Goal: Task Accomplishment & Management: Complete application form

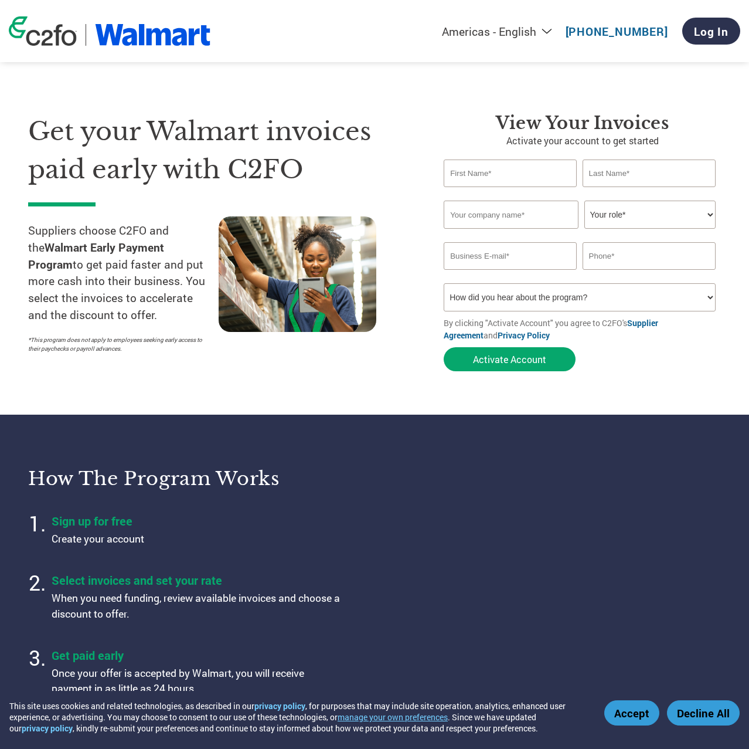
type input "[EMAIL_ADDRESS][DOMAIN_NAME]"
type input "[PHONE_NUMBER]"
click at [496, 176] on input "text" at bounding box center [510, 173] width 133 height 28
type input "Crystal"
click at [617, 174] on input "text" at bounding box center [649, 173] width 133 height 28
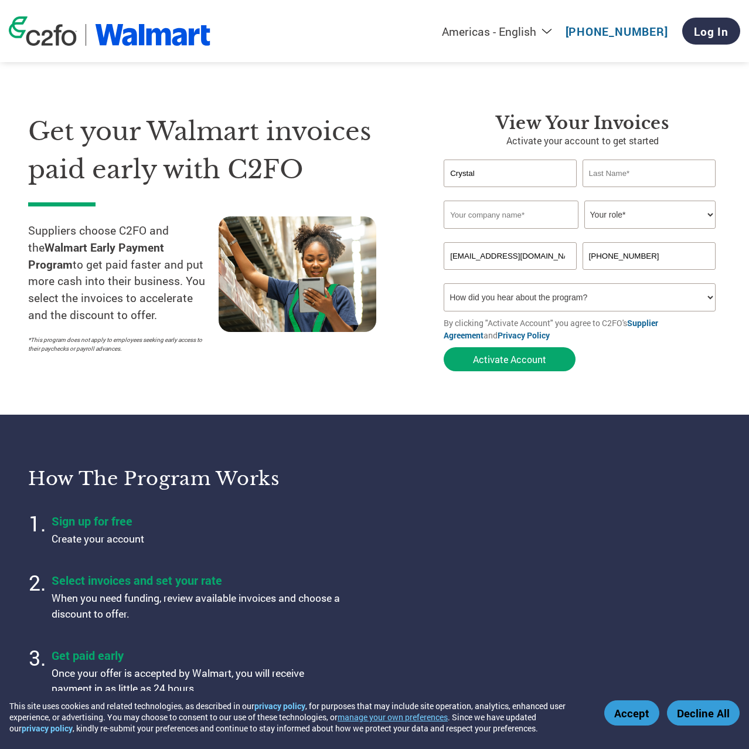
type input "[PERSON_NAME]"
click at [544, 217] on input "text" at bounding box center [511, 214] width 135 height 28
type input "Hometown Food Company"
click at [668, 213] on select "Your role* CFO Controller Credit Manager Finance Director Treasurer CEO Preside…" at bounding box center [649, 214] width 131 height 28
select select "CFO"
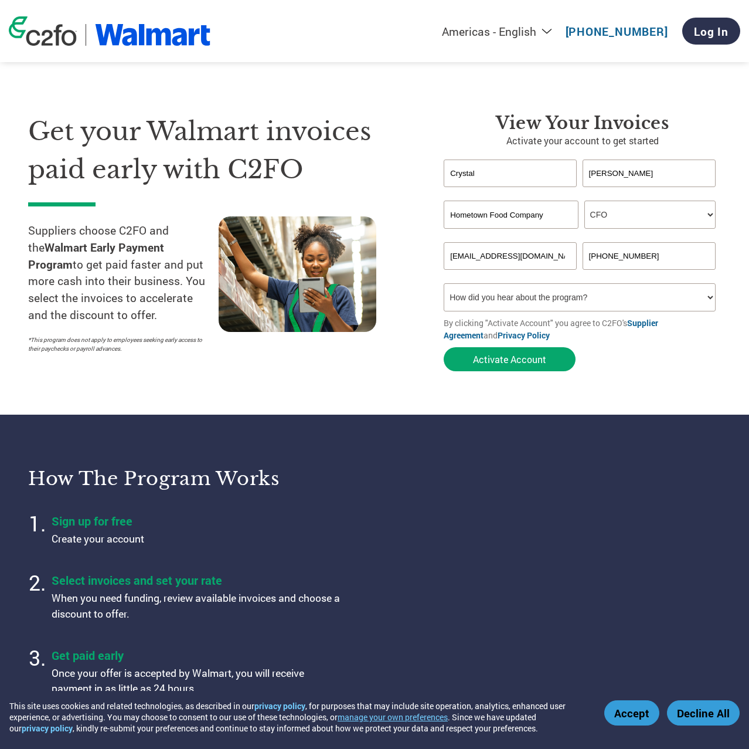
click at [584, 200] on select "Your role* CFO Controller Credit Manager Finance Director Treasurer CEO Preside…" at bounding box center [649, 214] width 131 height 28
click at [518, 293] on select "How did you hear about the program? Received a letter Email Social Media Online…" at bounding box center [579, 297] width 271 height 28
click at [87, 378] on section "Get your Walmart invoices paid early with C2FO Suppliers choose C2FO and the Wa…" at bounding box center [374, 231] width 749 height 368
click at [539, 298] on select "How did you hear about the program? Received a letter Email Social Media Online…" at bounding box center [579, 297] width 271 height 28
select select "Other"
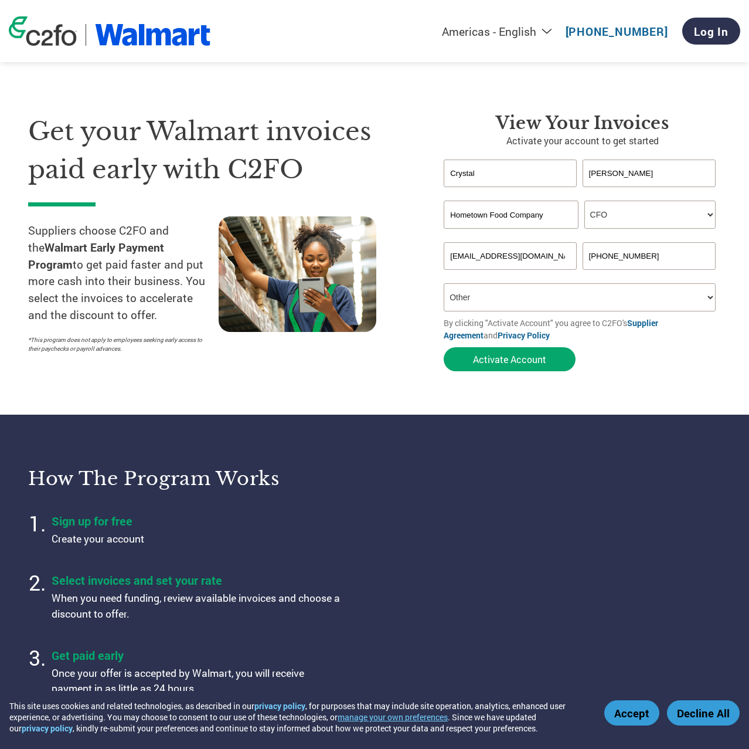
click at [444, 283] on select "How did you hear about the program? Received a letter Email Social Media Online…" at bounding box center [579, 297] width 271 height 28
click at [501, 361] on button "Activate Account" at bounding box center [510, 359] width 132 height 24
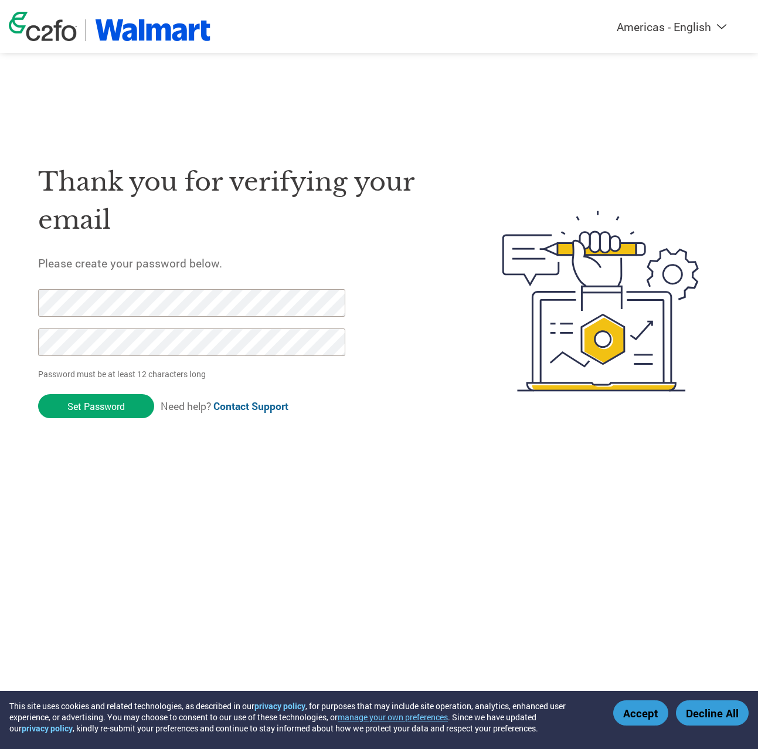
click at [38, 394] on input "Set Password" at bounding box center [96, 406] width 116 height 24
click at [0, 302] on html "This site uses cookies and related technologies, as described in our privacy po…" at bounding box center [379, 277] width 758 height 555
click at [0, 348] on html "This site uses cookies and related technologies, as described in our privacy po…" at bounding box center [379, 277] width 758 height 555
click at [102, 409] on input "Set Password" at bounding box center [96, 406] width 116 height 24
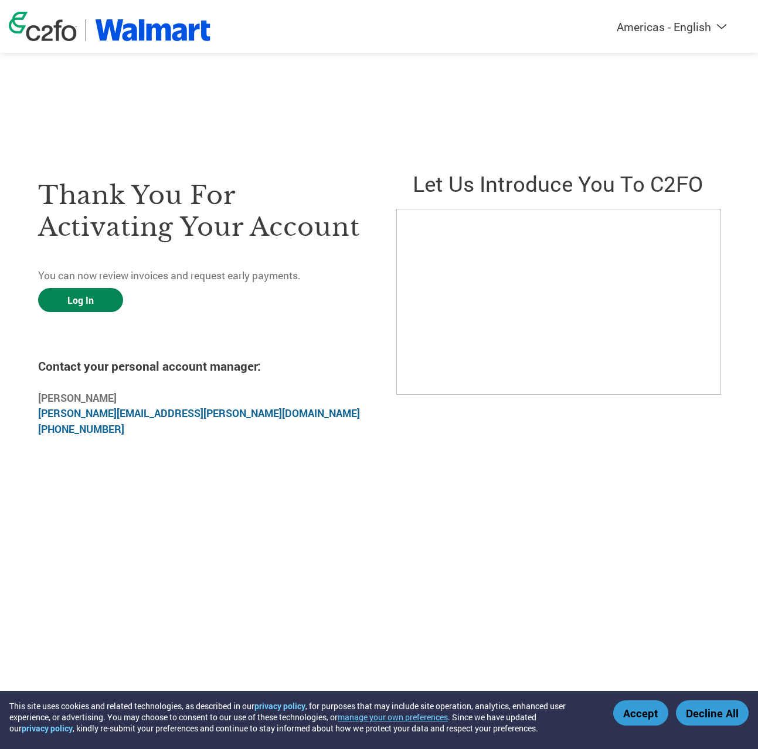
click at [93, 301] on link "Log In" at bounding box center [80, 300] width 85 height 24
